Goal: Information Seeking & Learning: Learn about a topic

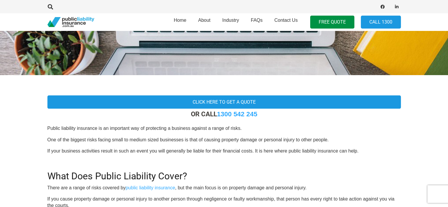
scroll to position [118, 0]
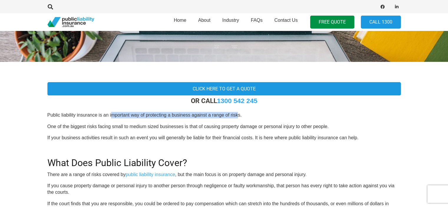
drag, startPoint x: 110, startPoint y: 115, endPoint x: 242, endPoint y: 118, distance: 132.2
click at [240, 118] on p "Public liability insurance is an important way of protecting a business against…" at bounding box center [223, 115] width 353 height 6
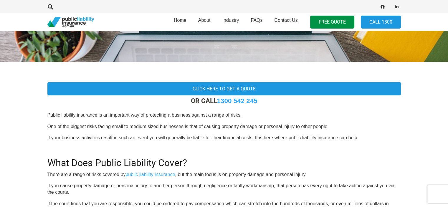
drag, startPoint x: 74, startPoint y: 126, endPoint x: 214, endPoint y: 133, distance: 140.0
click at [165, 129] on p "One of the biggest risks facing small to medium sized businesses is that of cau…" at bounding box center [223, 126] width 353 height 6
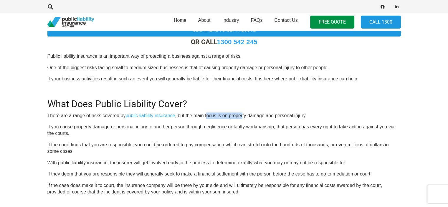
drag, startPoint x: 207, startPoint y: 114, endPoint x: 244, endPoint y: 116, distance: 36.5
click at [244, 116] on p "There are a range of risks covered by public liability insurance , but the main…" at bounding box center [223, 115] width 353 height 6
drag, startPoint x: 79, startPoint y: 126, endPoint x: 159, endPoint y: 129, distance: 79.8
click at [159, 129] on p "If you cause property damage or personal injury to another person through negli…" at bounding box center [223, 130] width 353 height 13
click at [198, 132] on p "If you cause property damage or personal injury to another person through negli…" at bounding box center [223, 130] width 353 height 13
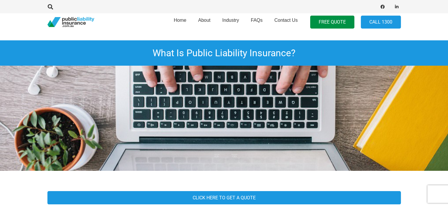
scroll to position [0, 0]
